Goal: Task Accomplishment & Management: Use online tool/utility

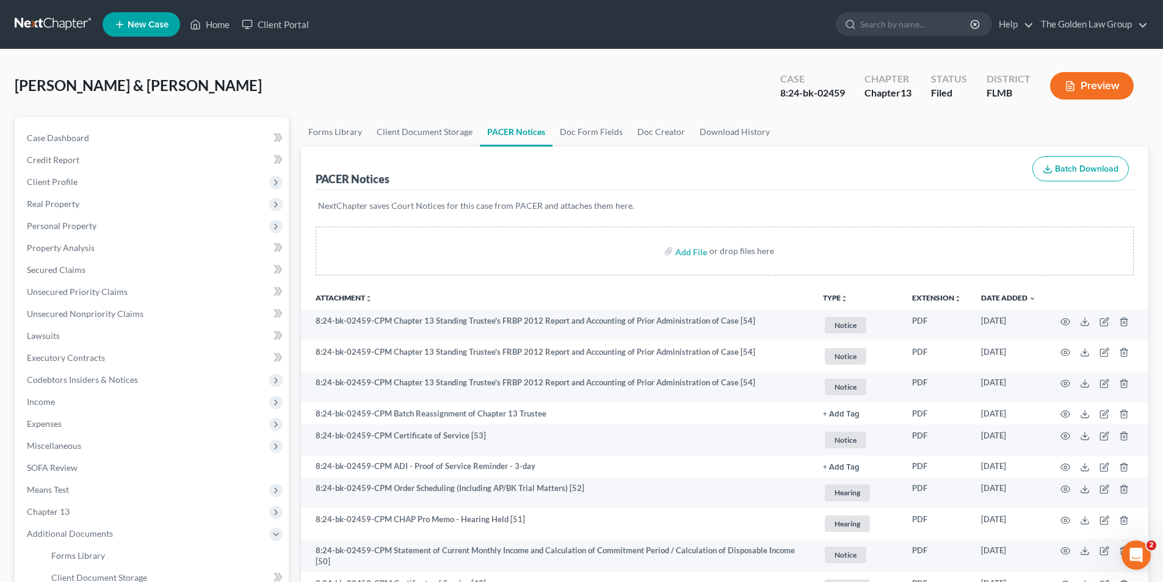
click at [1110, 87] on button "Preview" at bounding box center [1092, 85] width 84 height 27
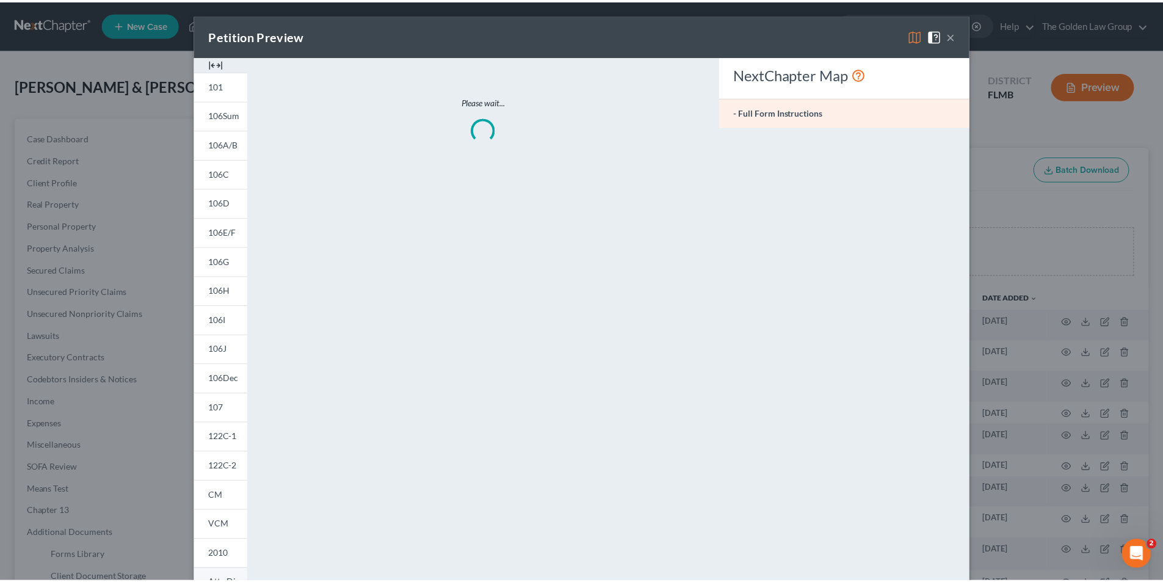
scroll to position [95, 0]
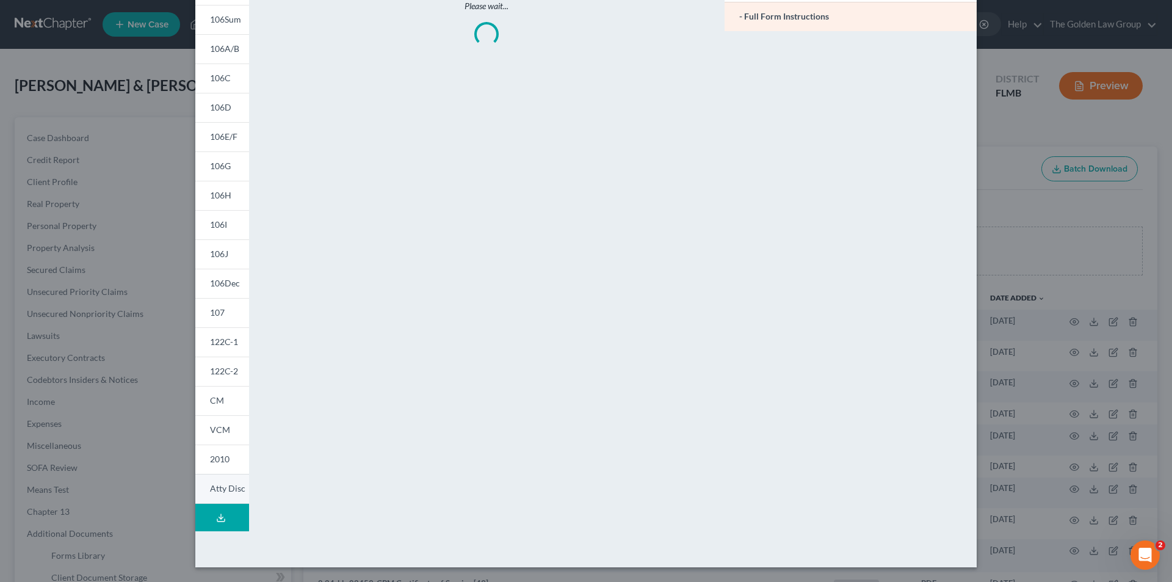
click at [219, 490] on span "Atty Disc" at bounding box center [227, 488] width 35 height 10
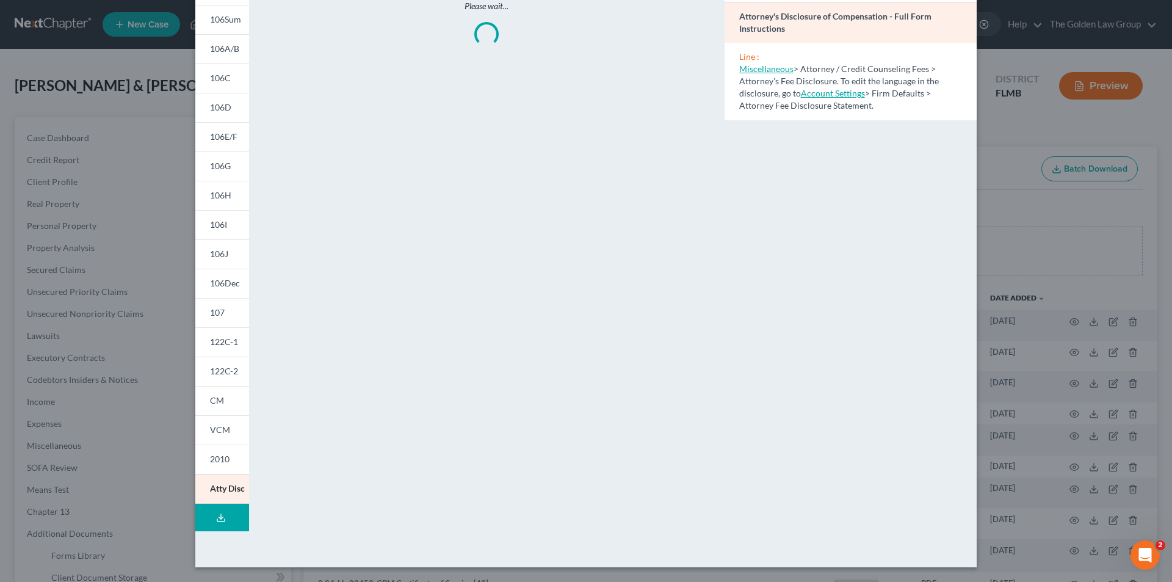
click at [171, 225] on div "Petition Preview Attorney's Disclosure of Compensation × 101 106Sum 106A/B 106C…" at bounding box center [586, 291] width 1172 height 582
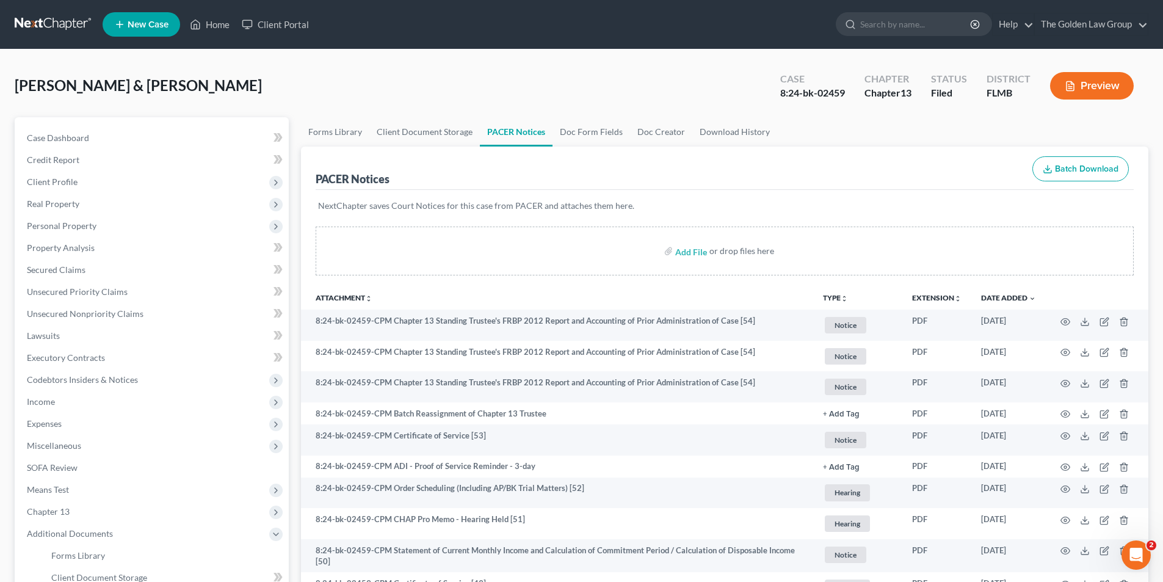
click at [1113, 86] on button "Preview" at bounding box center [1092, 85] width 84 height 27
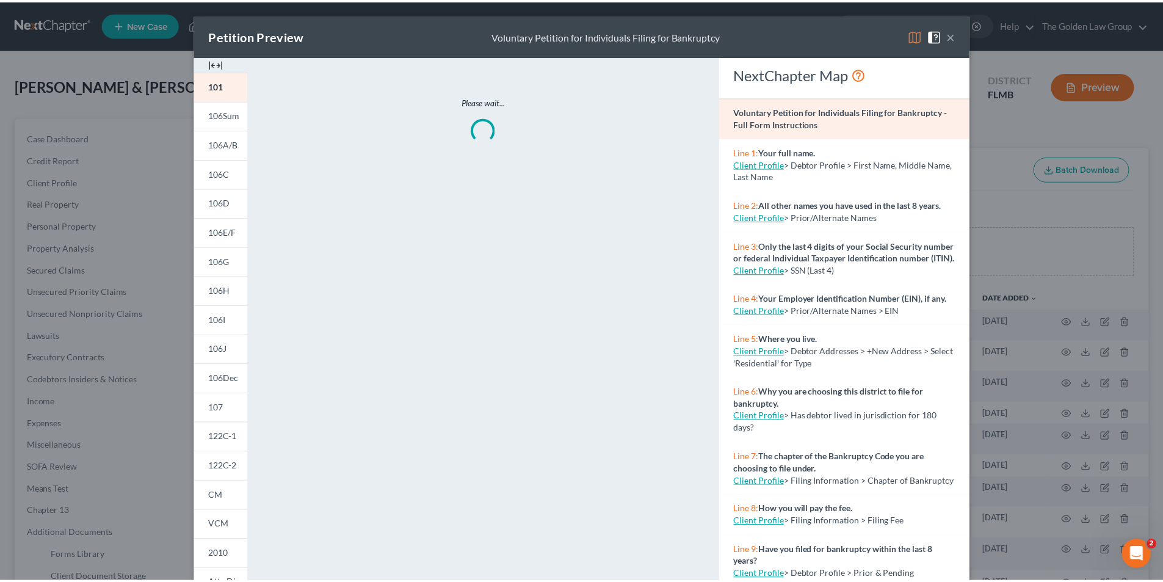
scroll to position [95, 0]
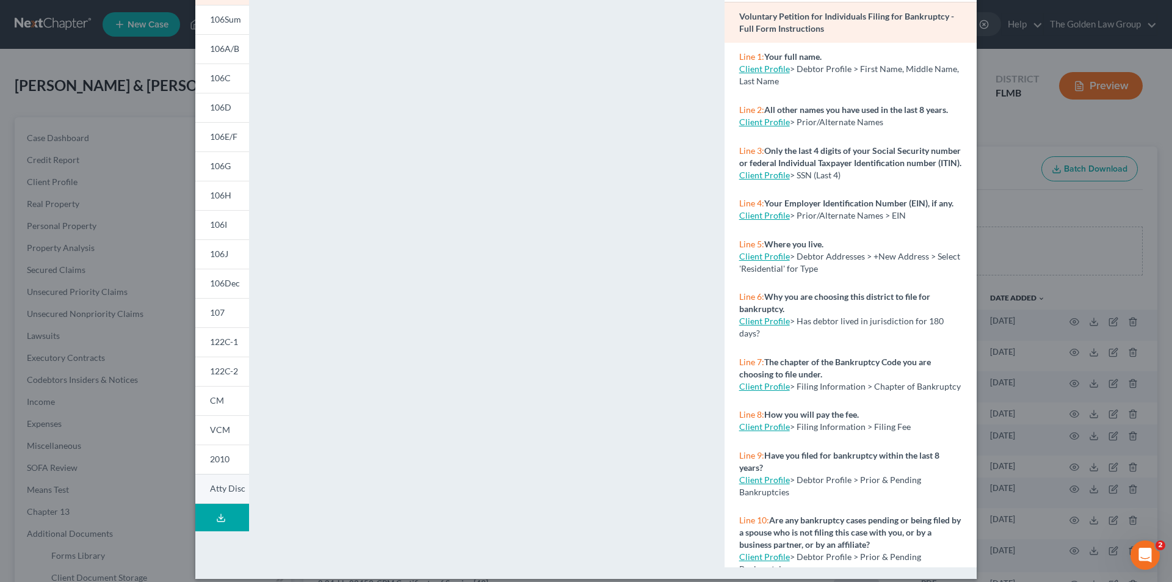
click at [222, 490] on span "Atty Disc" at bounding box center [227, 488] width 35 height 10
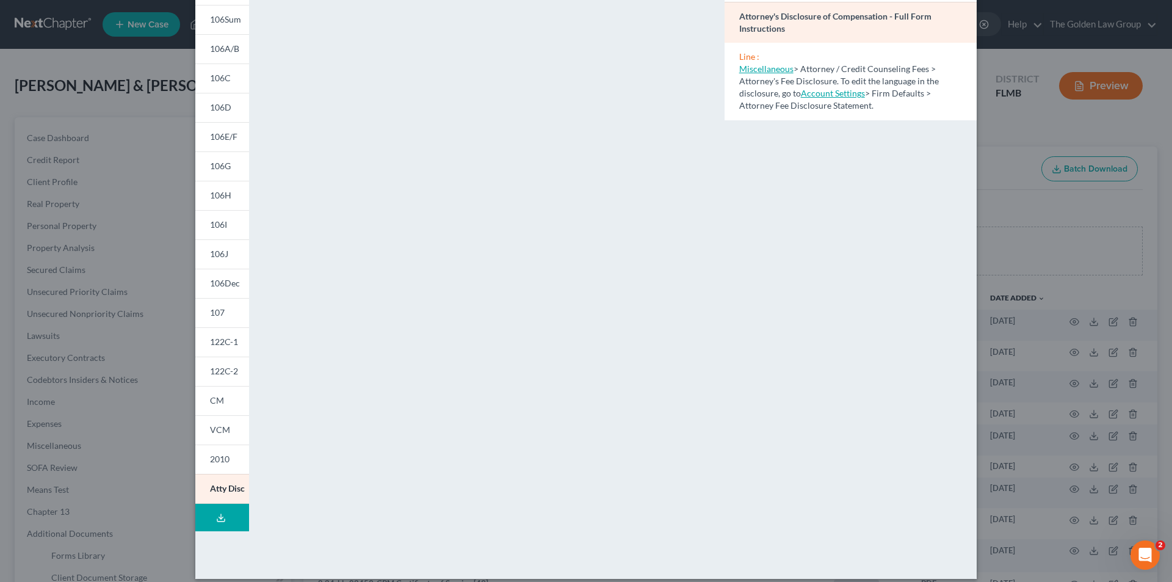
click at [168, 459] on div "Petition Preview Attorney's Disclosure of Compensation × 101 106Sum 106A/B 106C…" at bounding box center [586, 291] width 1172 height 582
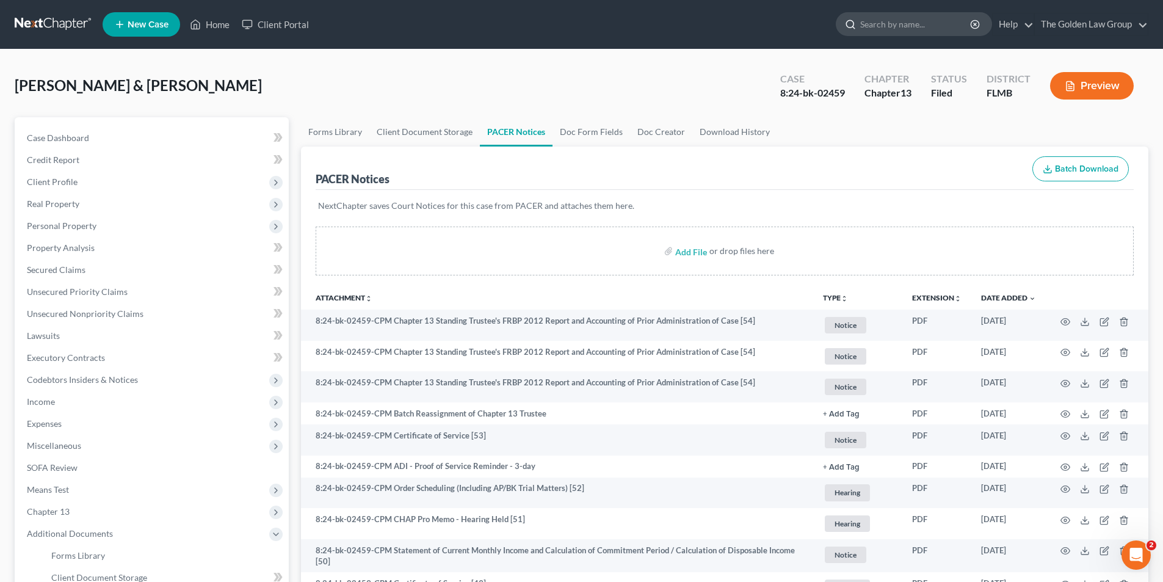
click at [877, 23] on input "search" at bounding box center [916, 24] width 112 height 23
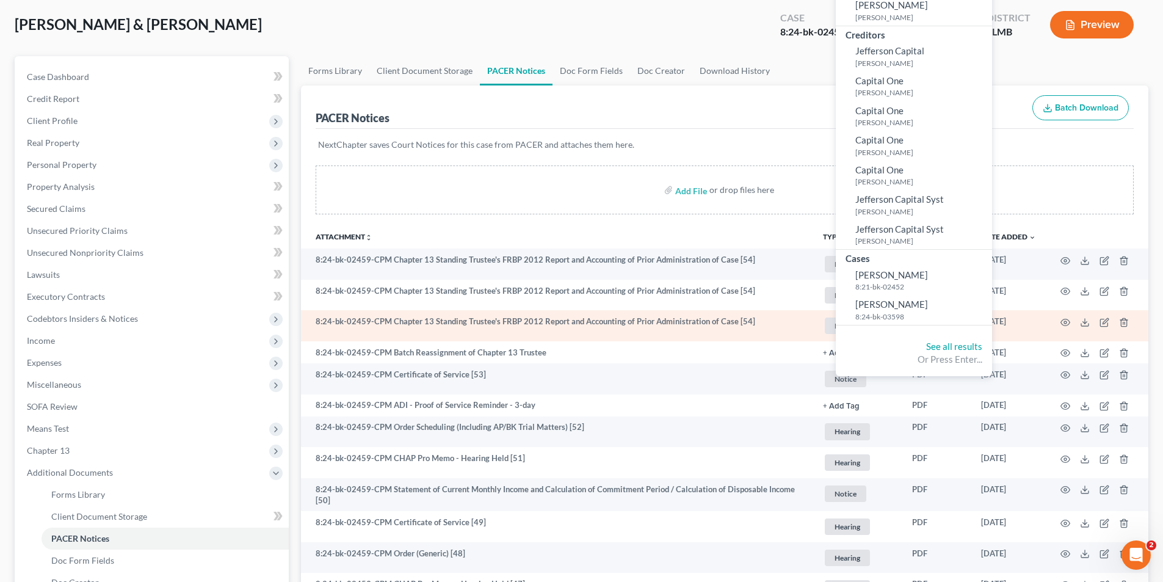
scroll to position [0, 0]
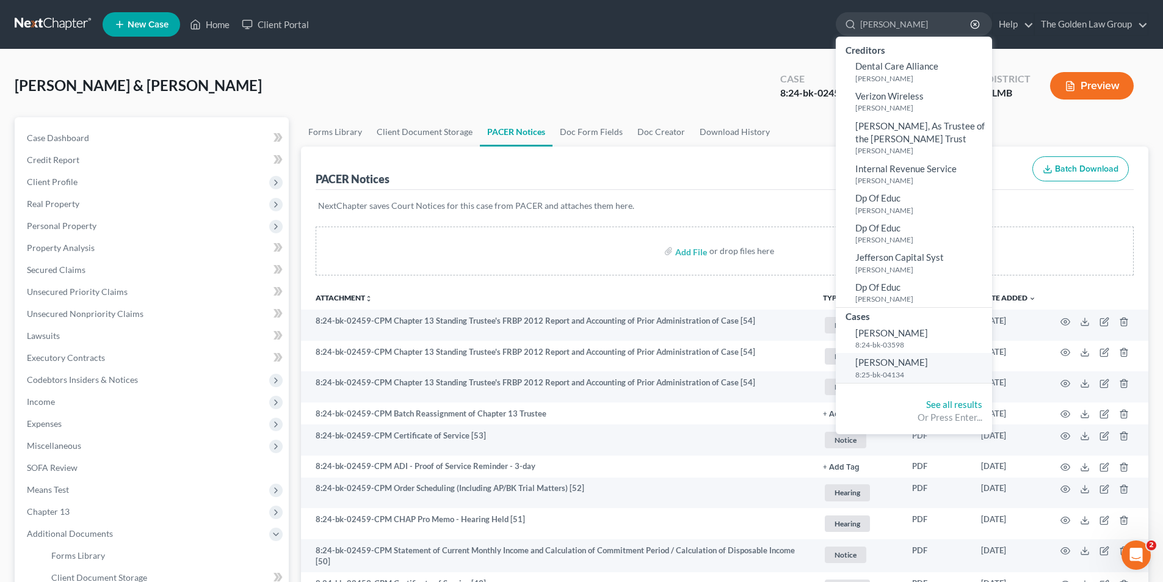
type input "[PERSON_NAME]"
click at [890, 363] on span "[PERSON_NAME]" at bounding box center [891, 361] width 73 height 11
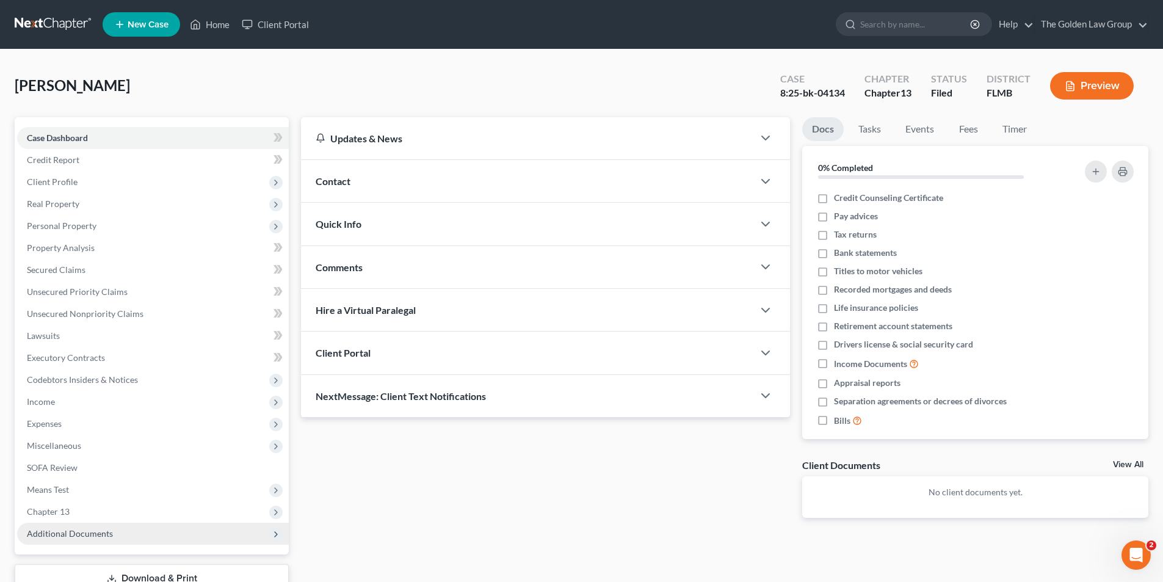
click at [89, 530] on span "Additional Documents" at bounding box center [70, 533] width 86 height 10
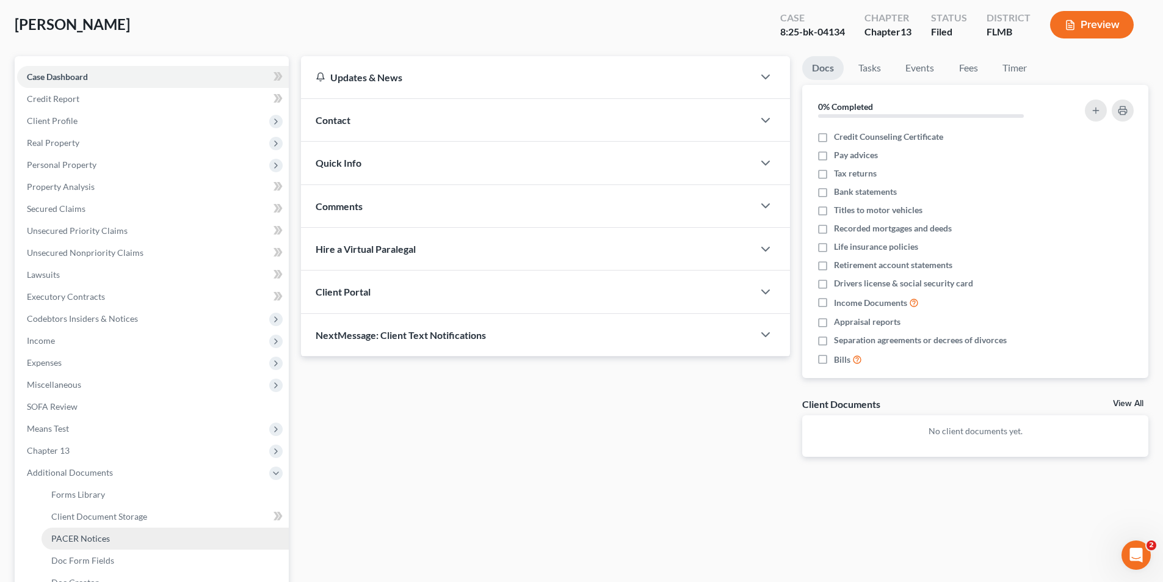
click at [91, 535] on span "PACER Notices" at bounding box center [80, 538] width 59 height 10
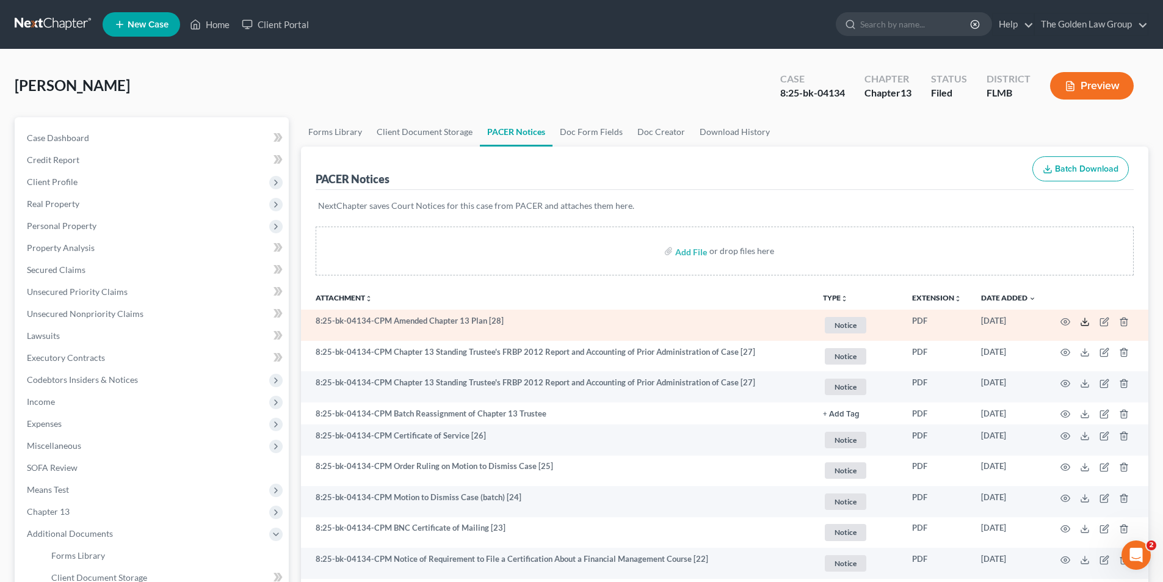
click at [1083, 321] on polyline at bounding box center [1085, 321] width 4 height 2
